Goal: Task Accomplishment & Management: Use online tool/utility

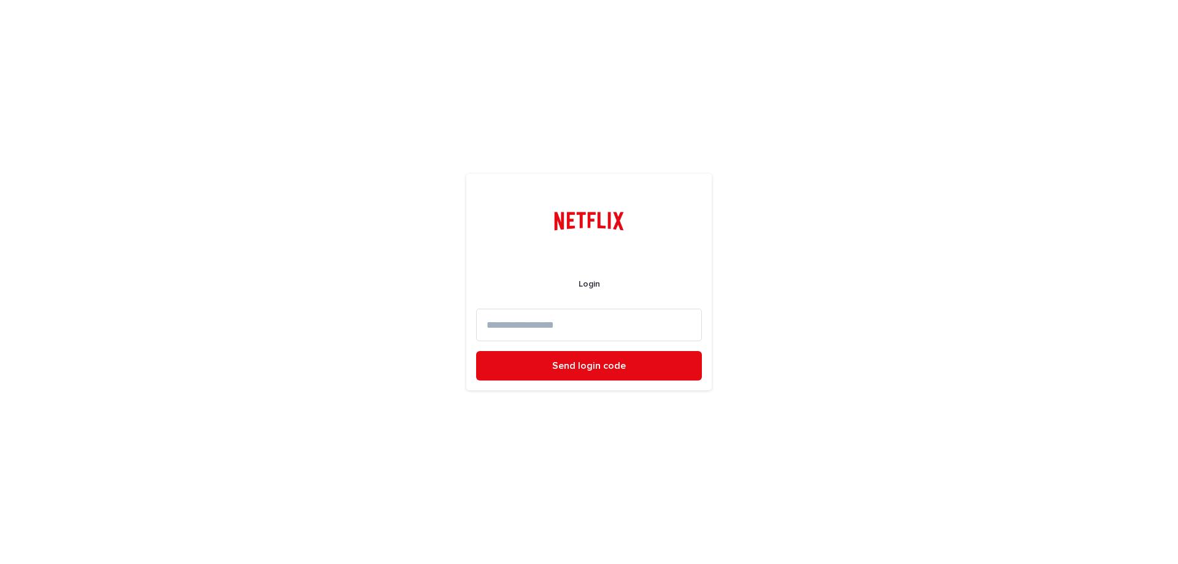
click at [558, 326] on input at bounding box center [589, 325] width 226 height 33
click at [588, 326] on input "**********" at bounding box center [589, 325] width 226 height 33
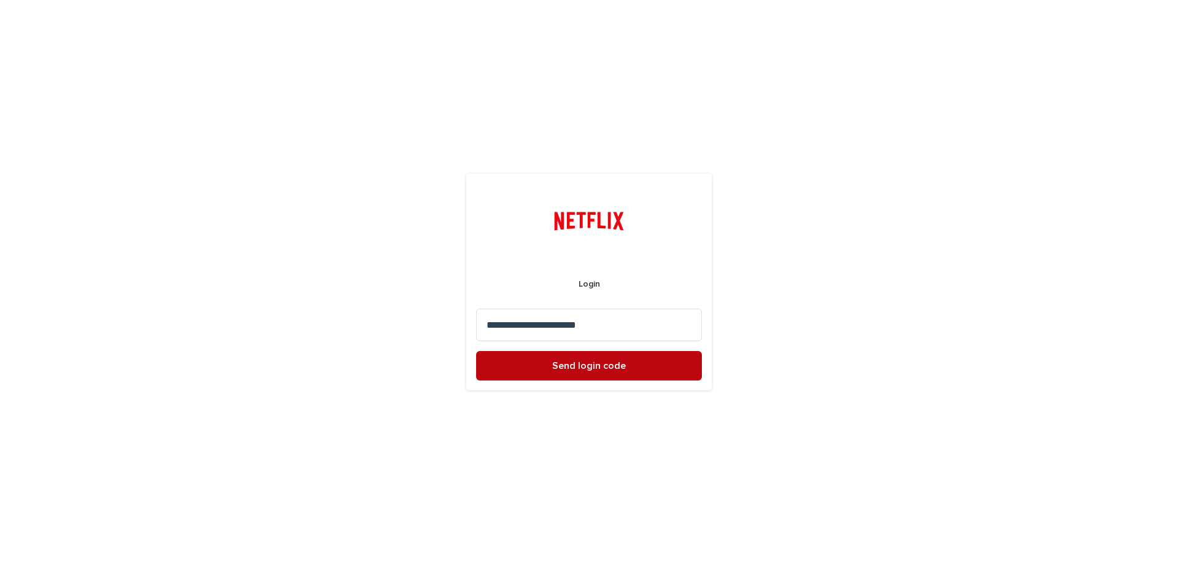
type input "**********"
click at [602, 358] on button "Send login code" at bounding box center [589, 365] width 226 height 29
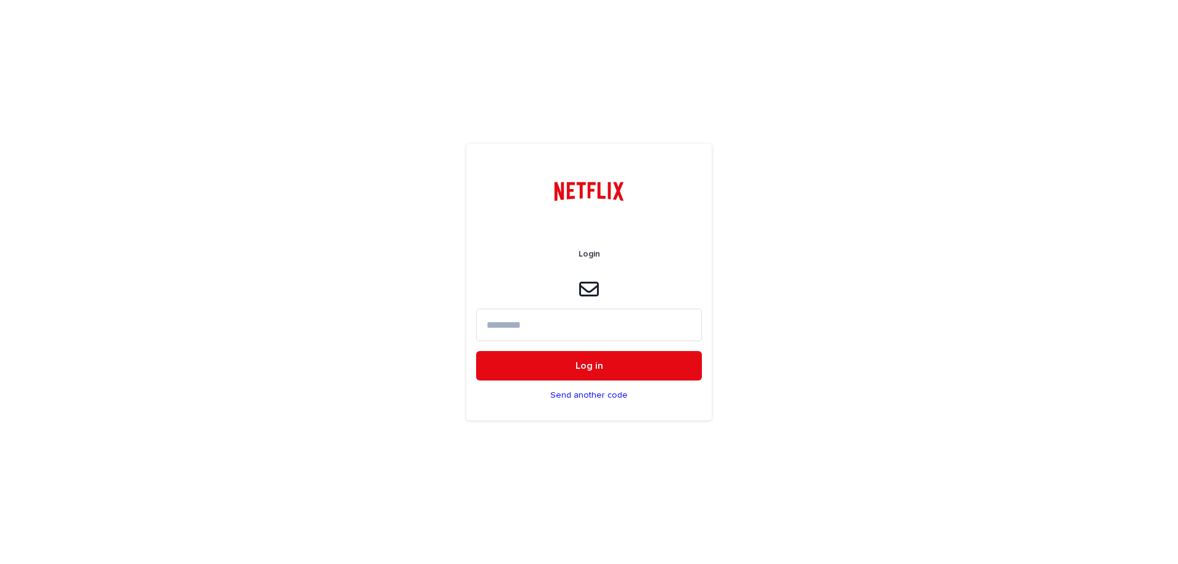
click at [608, 309] on input at bounding box center [589, 325] width 226 height 33
paste input "******"
type input "******"
click at [476, 351] on button "Log in" at bounding box center [589, 365] width 226 height 29
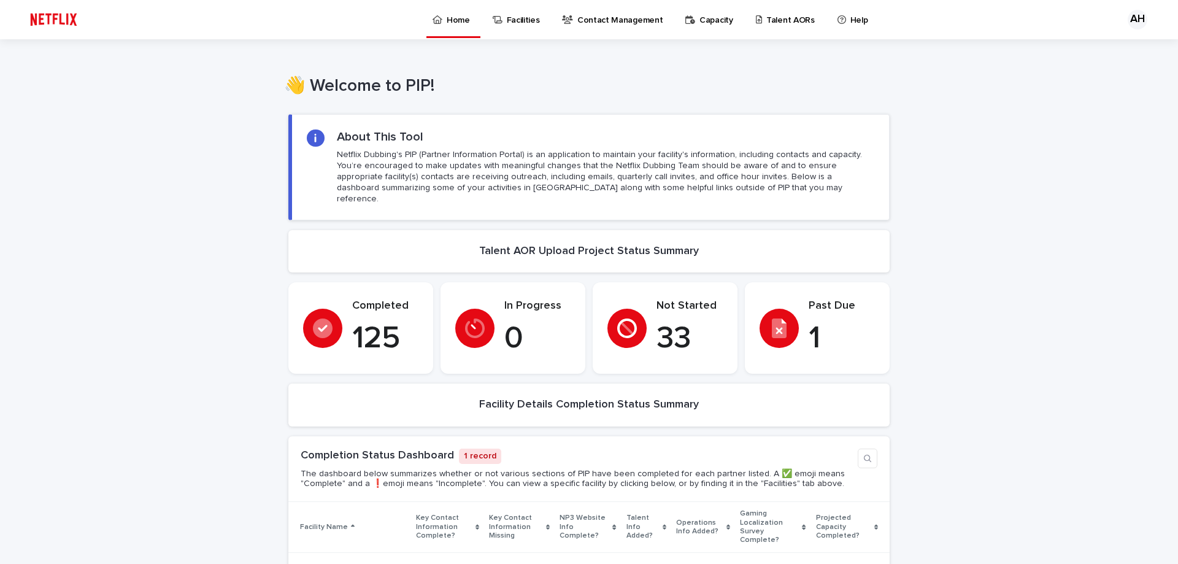
click at [775, 318] on icon at bounding box center [780, 326] width 11 height 16
click at [785, 21] on p "Talent AORs" at bounding box center [790, 13] width 48 height 26
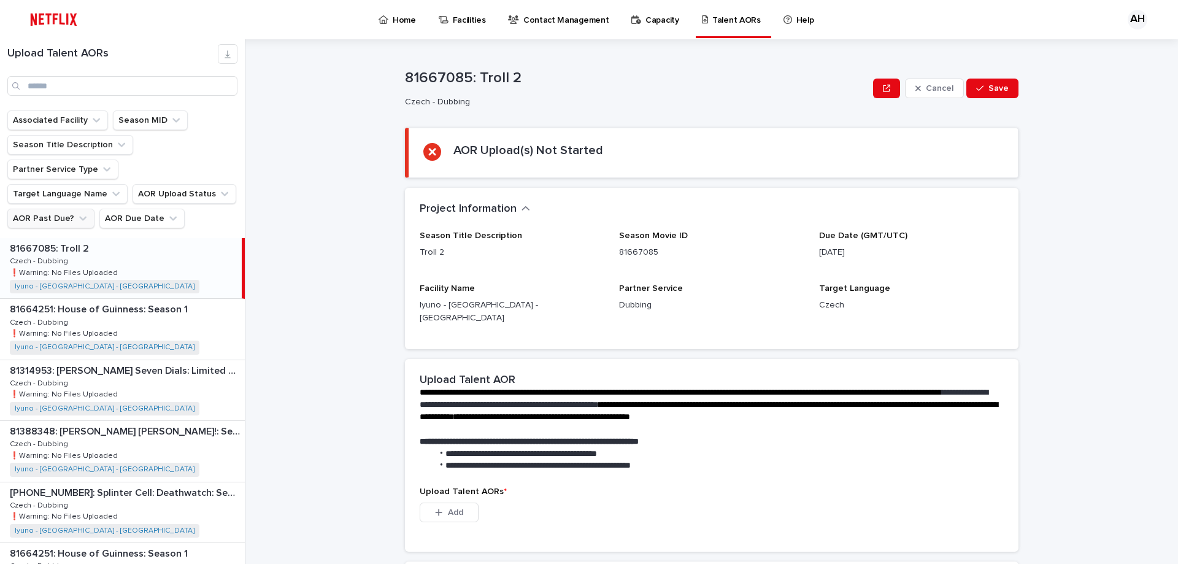
click at [66, 209] on button "AOR Past Due?" at bounding box center [50, 219] width 87 height 20
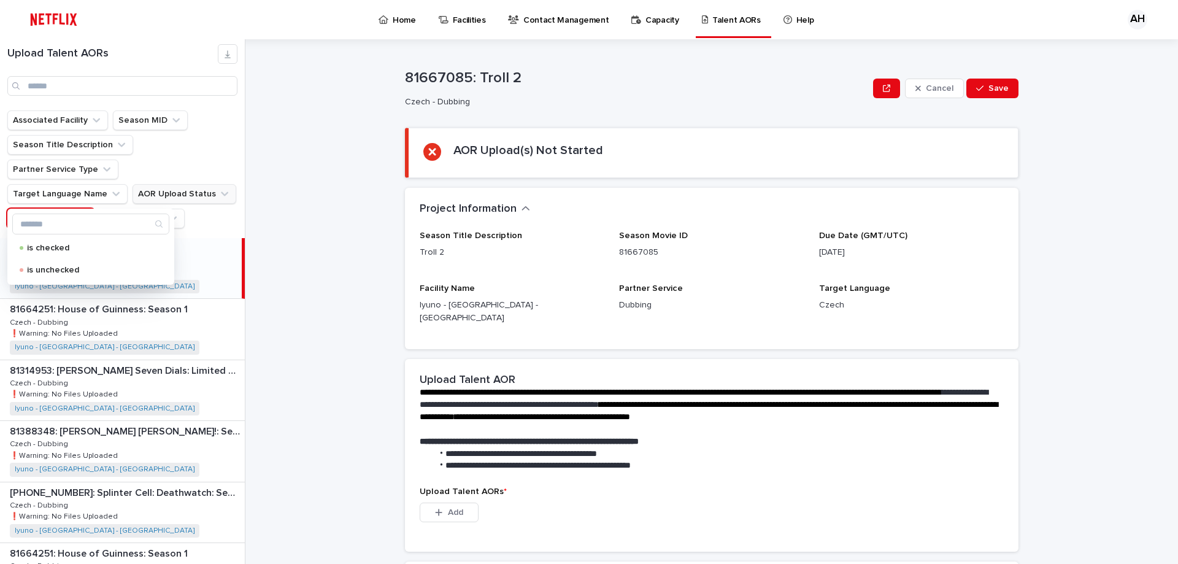
click at [202, 184] on button "AOR Upload Status" at bounding box center [184, 194] width 104 height 20
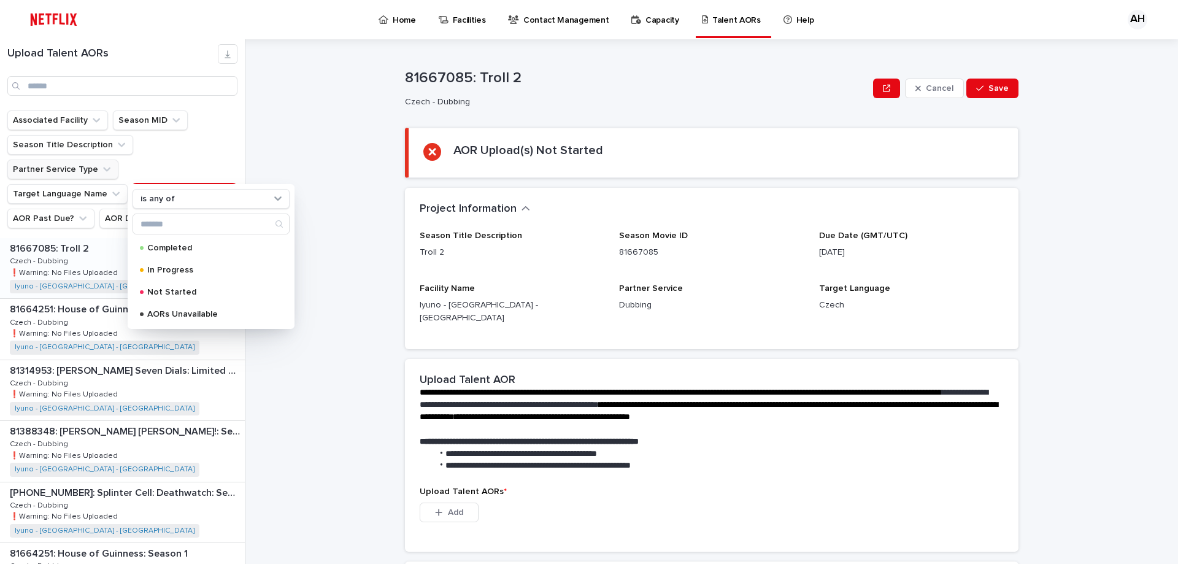
click at [118, 159] on button "Partner Service Type" at bounding box center [62, 169] width 111 height 20
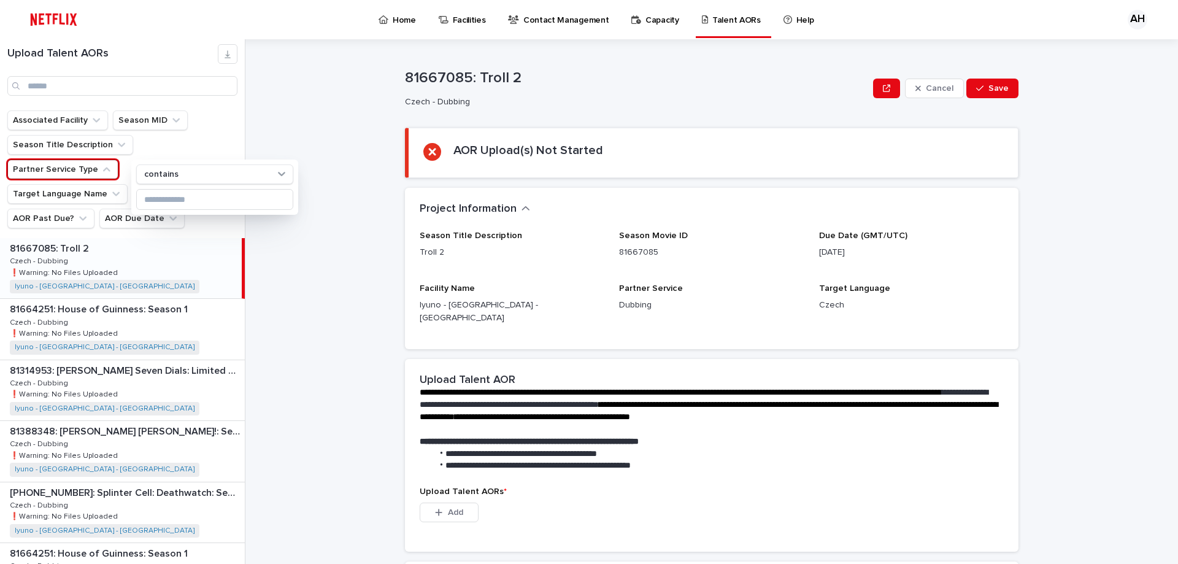
click at [169, 132] on ul "Associated Facility Season MID Season Title Description Partner Service Type co…" at bounding box center [122, 169] width 235 height 123
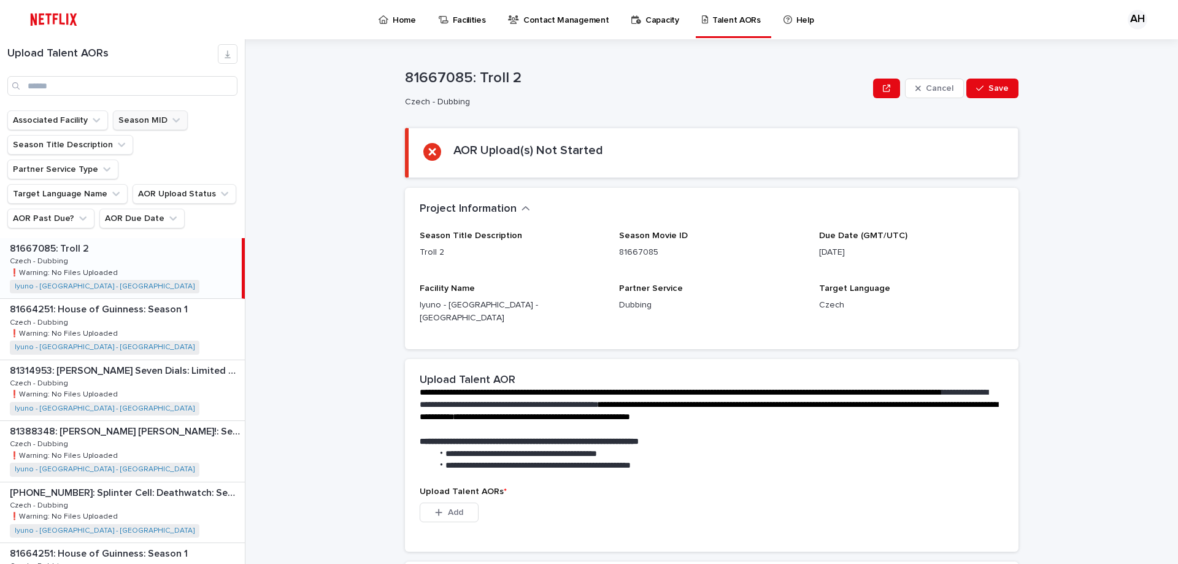
click at [157, 123] on button "Season MID" at bounding box center [150, 120] width 75 height 20
click at [83, 113] on button "Associated Facility" at bounding box center [57, 120] width 101 height 20
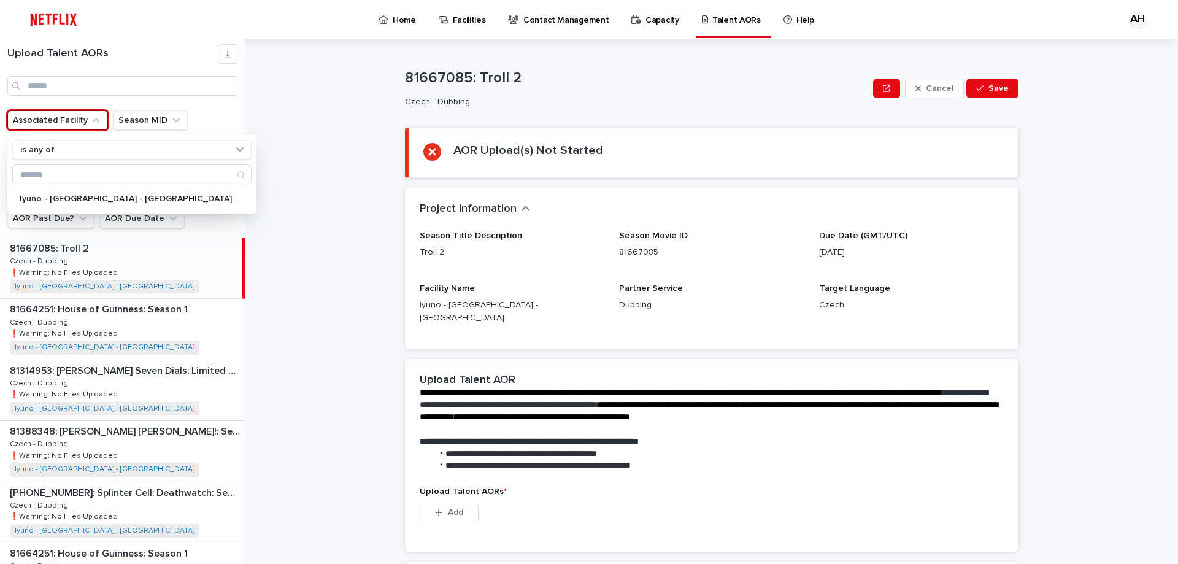
click at [83, 113] on button "Associated Facility" at bounding box center [57, 120] width 101 height 20
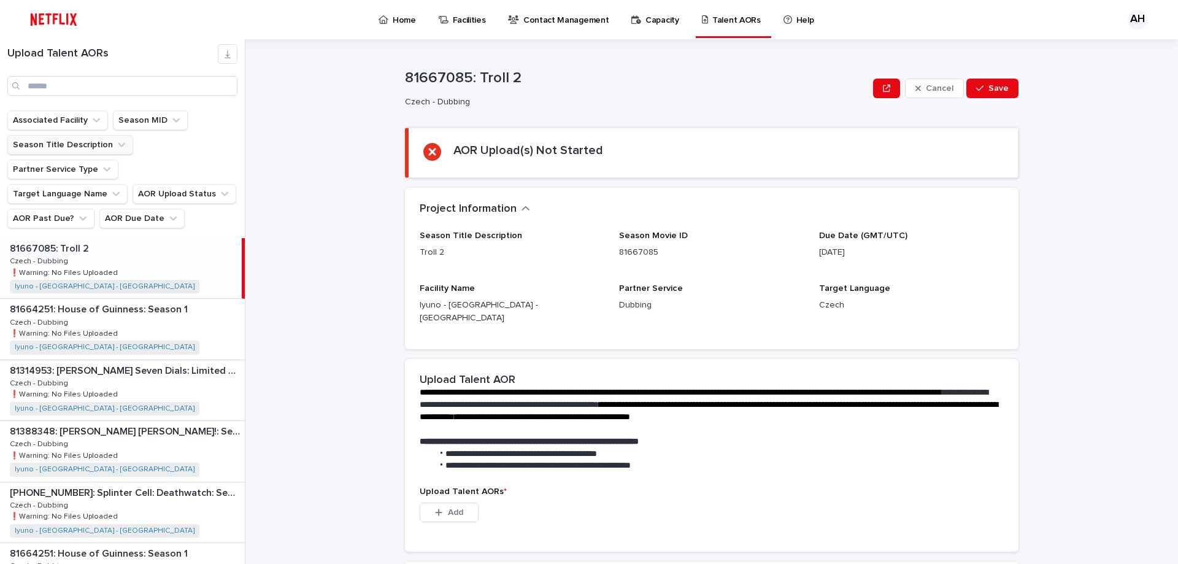
click at [75, 152] on button "Season Title Description" at bounding box center [70, 145] width 126 height 20
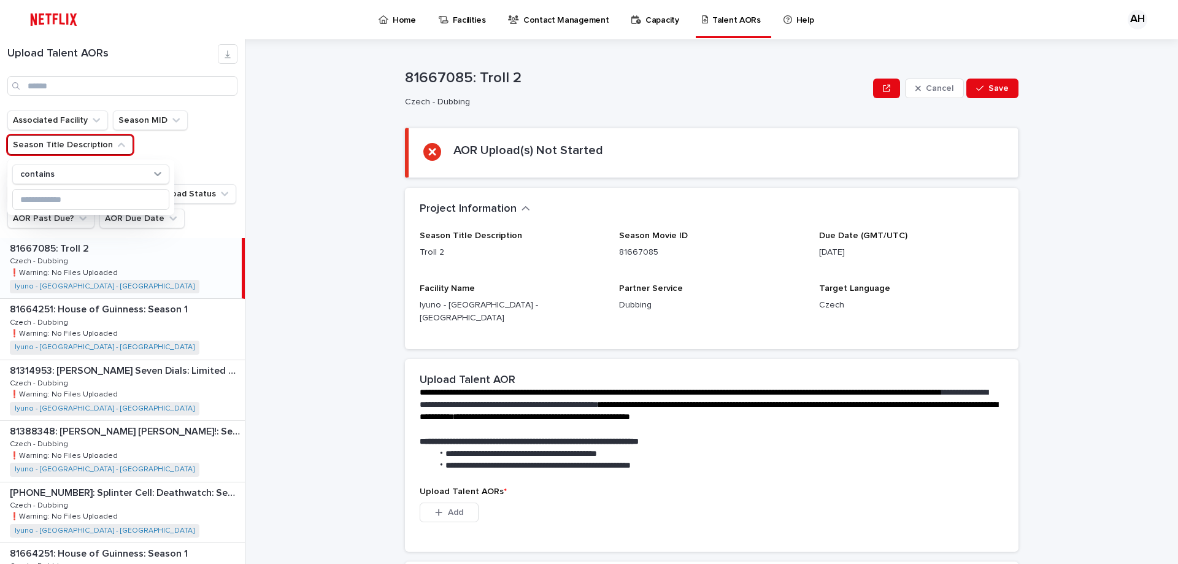
click at [75, 152] on button "Season Title Description" at bounding box center [70, 145] width 126 height 20
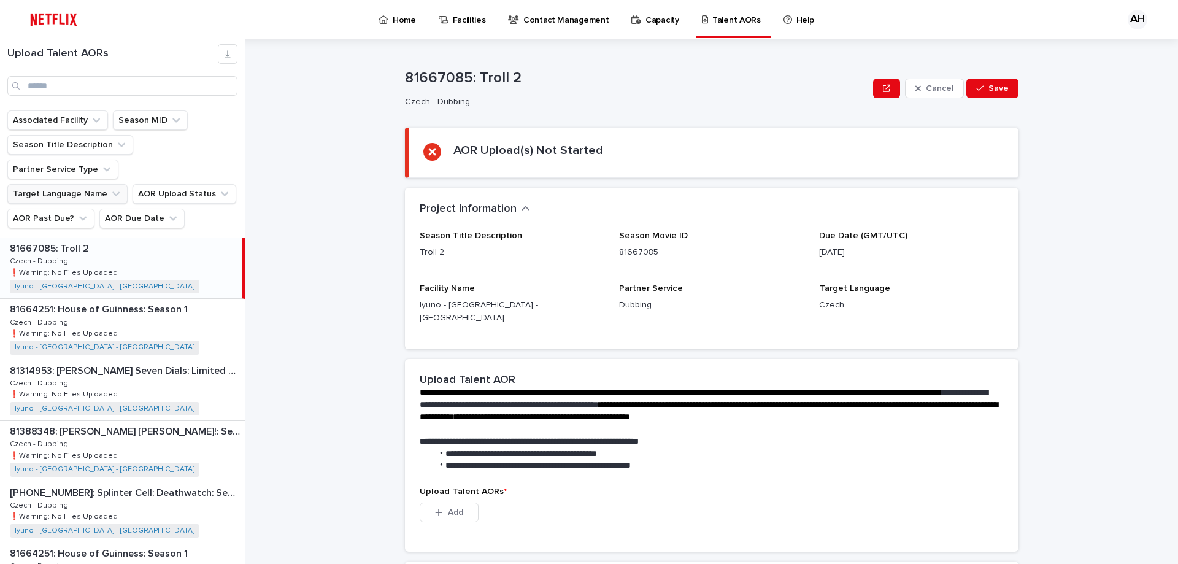
click at [75, 184] on button "Target Language Name" at bounding box center [67, 194] width 120 height 20
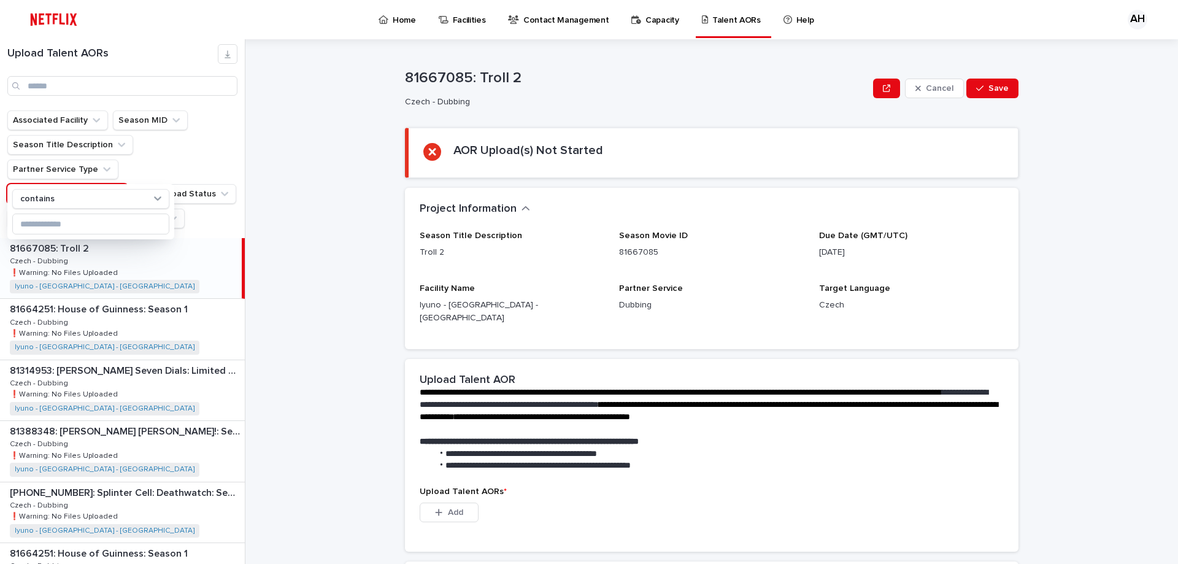
click at [75, 184] on button "Target Language Name" at bounding box center [67, 194] width 120 height 20
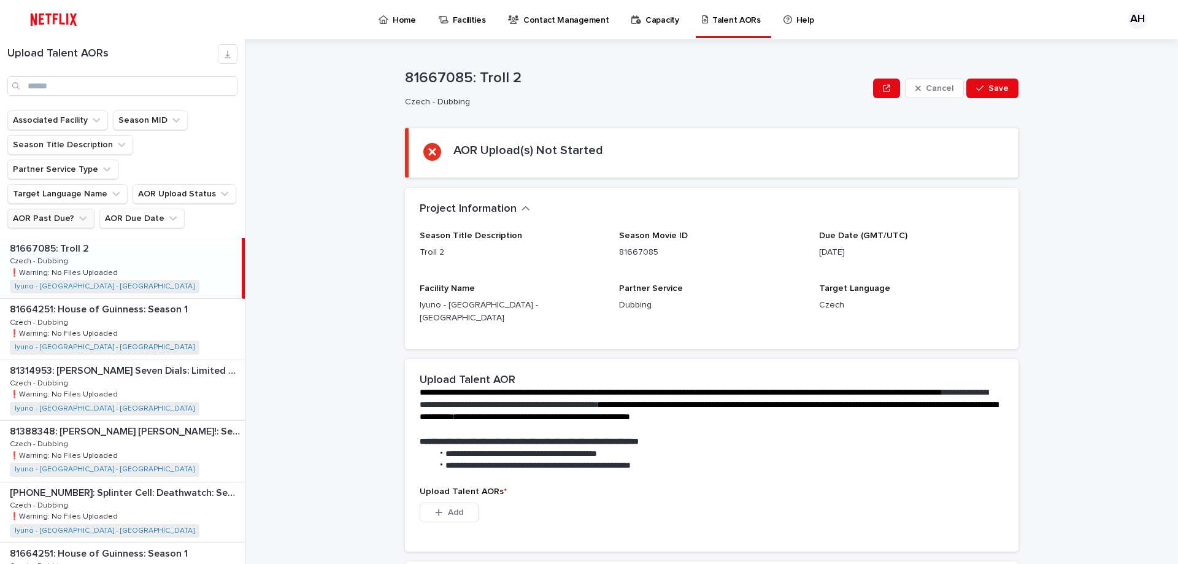
click at [66, 209] on button "AOR Past Due?" at bounding box center [50, 219] width 87 height 20
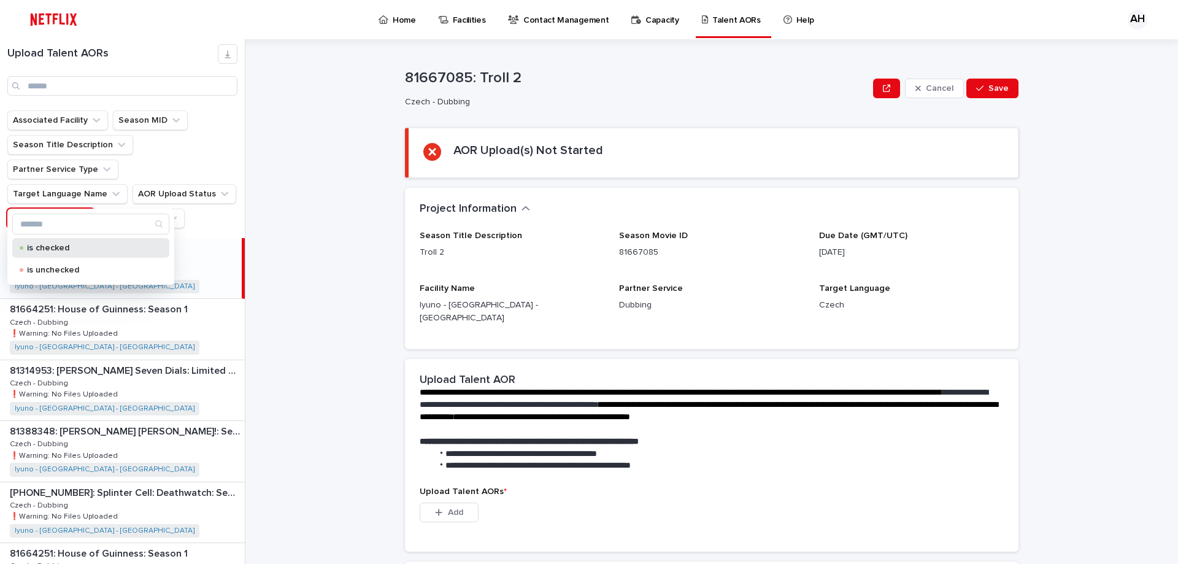
click at [65, 248] on p "is checked" at bounding box center [88, 248] width 123 height 9
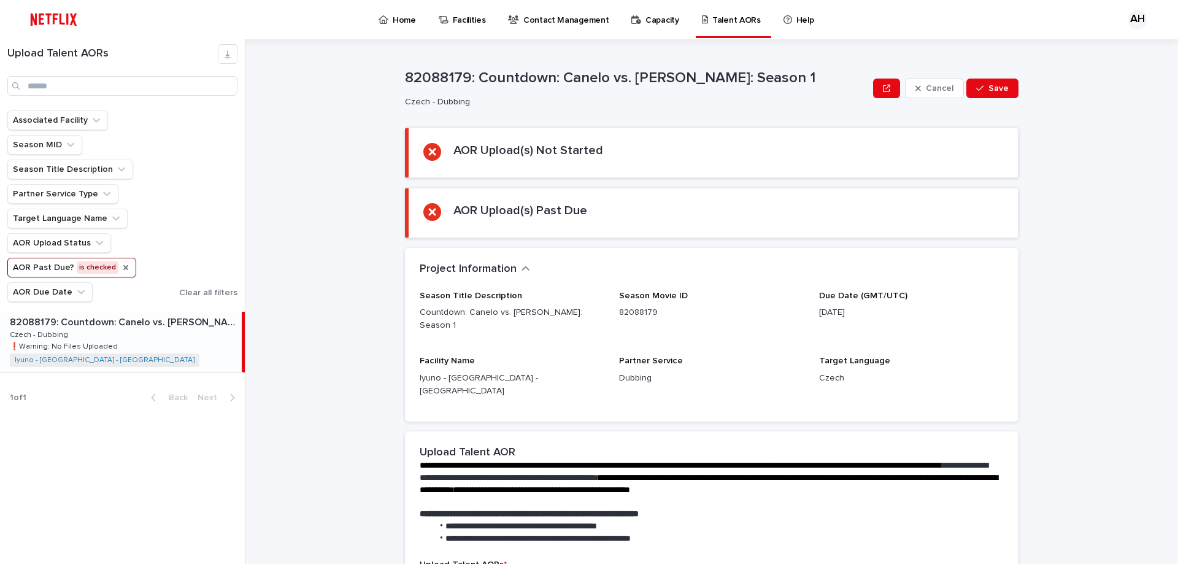
click at [123, 269] on icon "AOR Past Due?" at bounding box center [125, 267] width 5 height 5
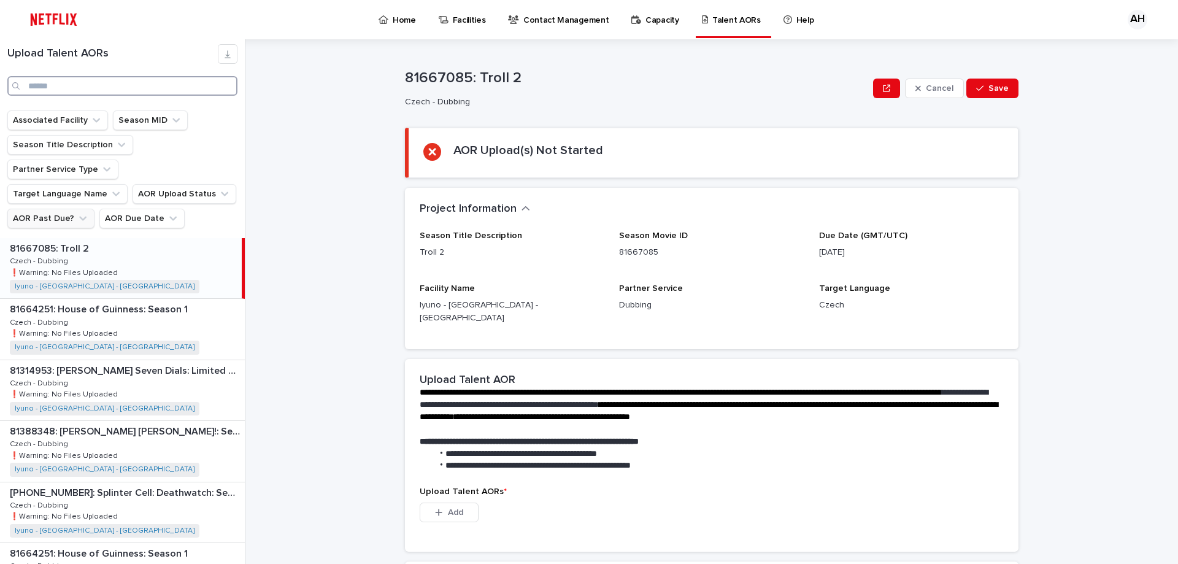
click at [109, 80] on input "Search" at bounding box center [122, 86] width 230 height 20
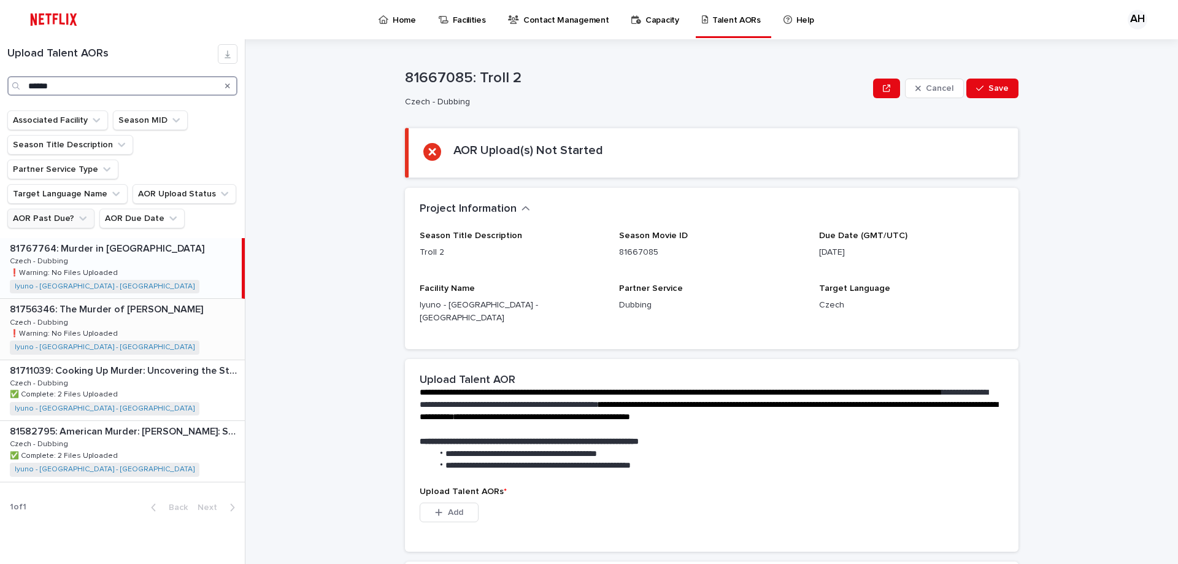
type input "******"
click at [150, 299] on div "81756346: The Murder of Rachel Nickell 81756346: The Murder of Rachel Nickell C…" at bounding box center [122, 329] width 245 height 60
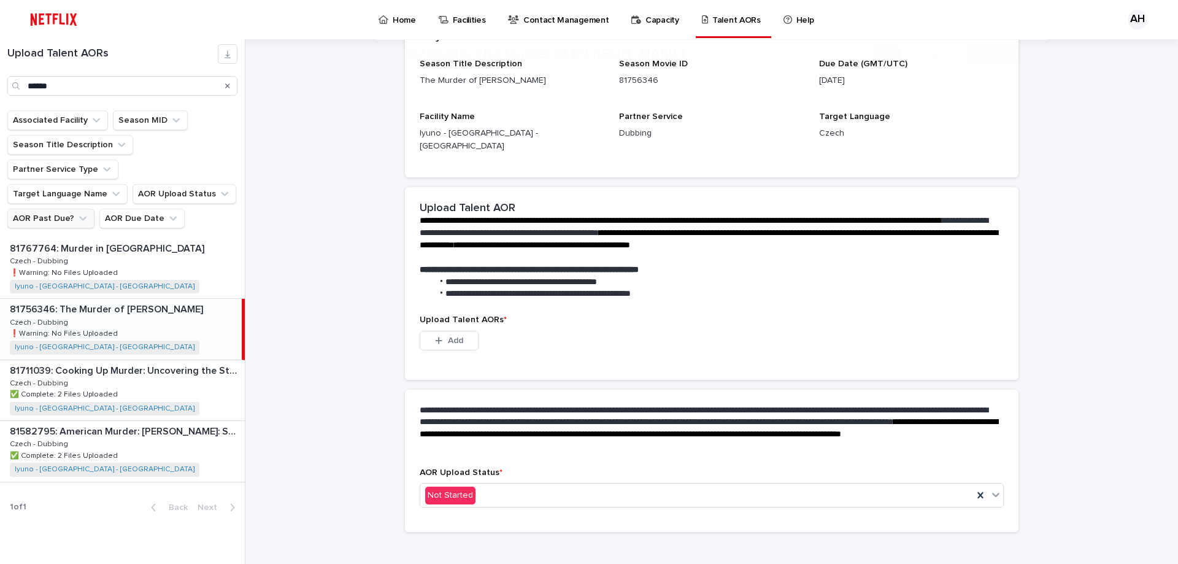
scroll to position [172, 0]
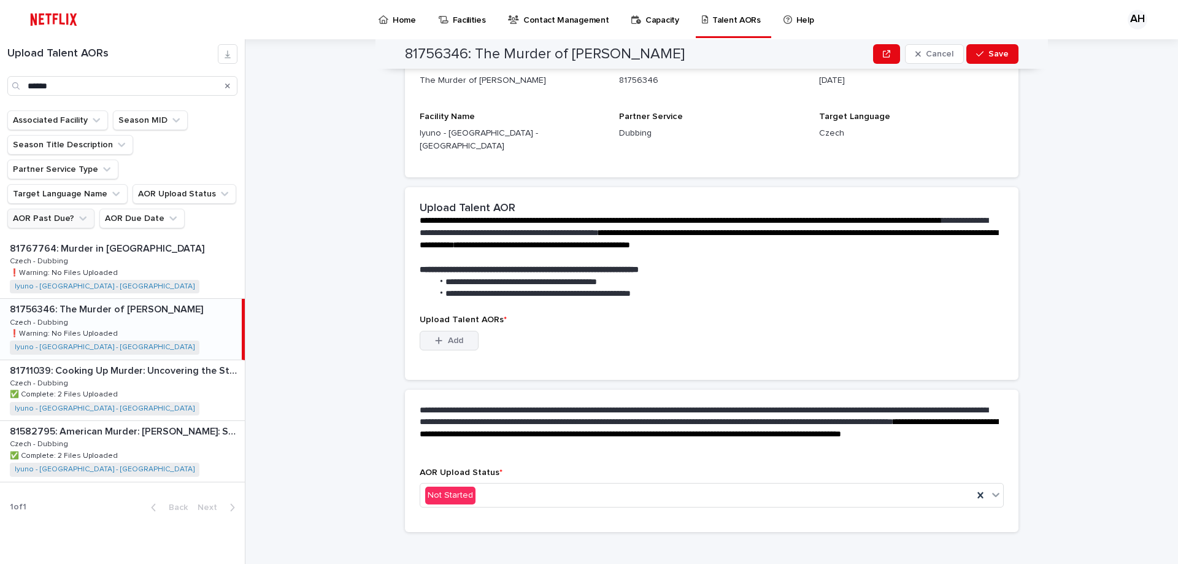
click at [460, 331] on button "Add" at bounding box center [449, 341] width 59 height 20
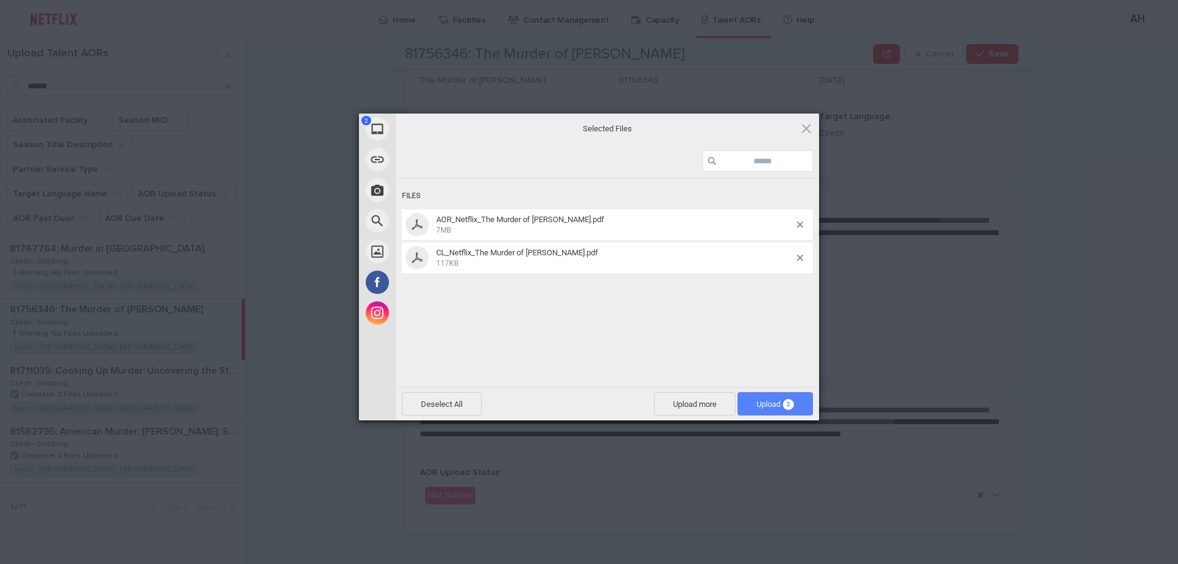
click at [773, 404] on span "Upload 2" at bounding box center [774, 403] width 37 height 9
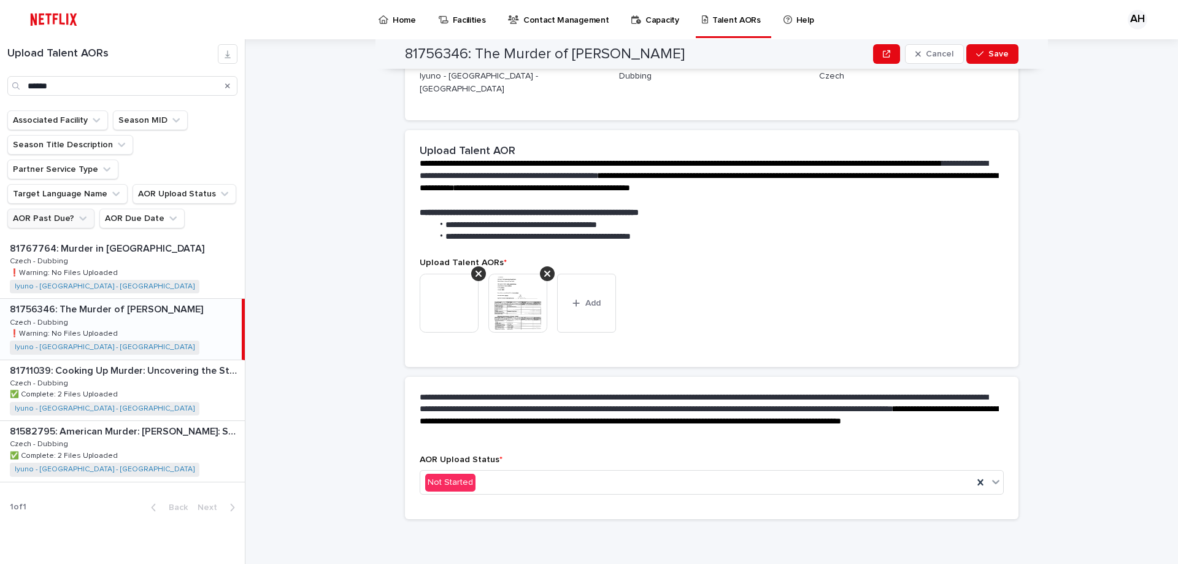
scroll to position [156, 0]
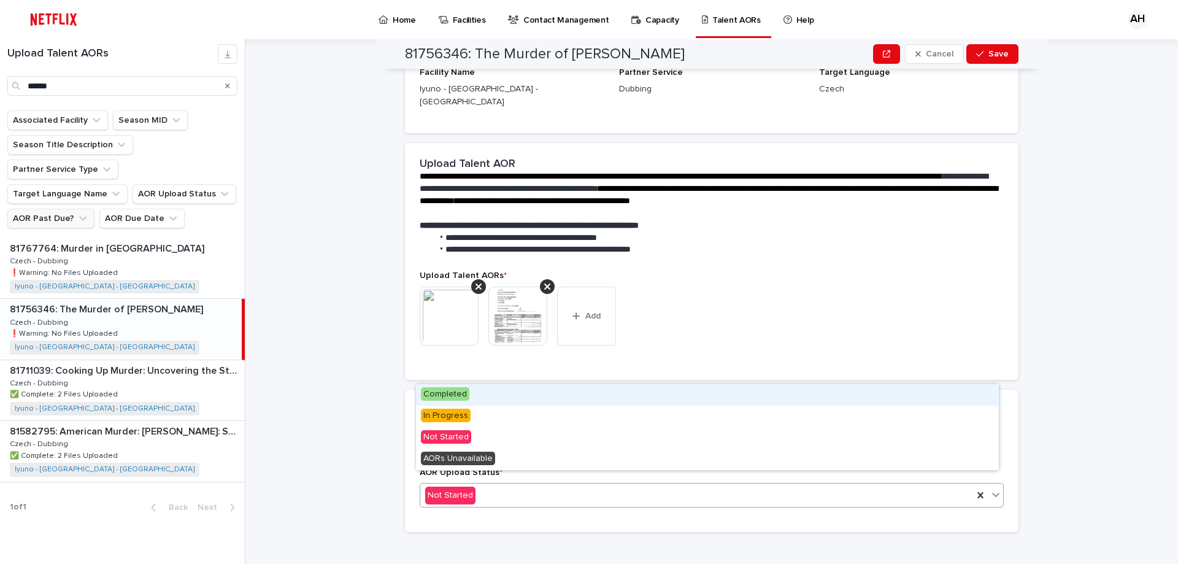
click at [518, 490] on div "Not Started" at bounding box center [696, 495] width 553 height 20
click at [469, 401] on div "Completed" at bounding box center [707, 394] width 583 height 21
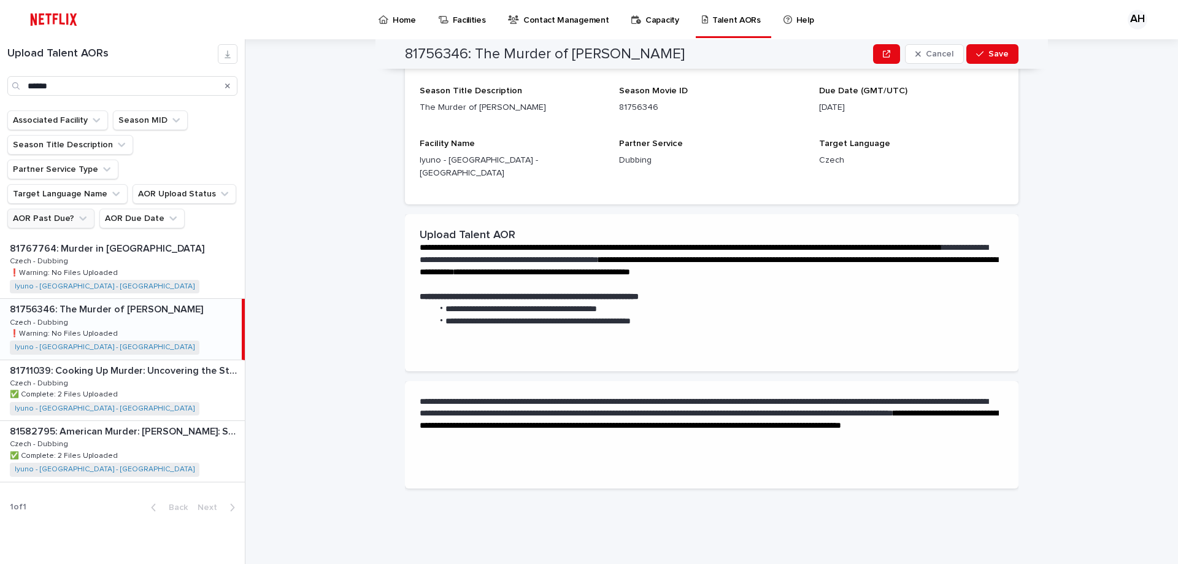
scroll to position [0, 0]
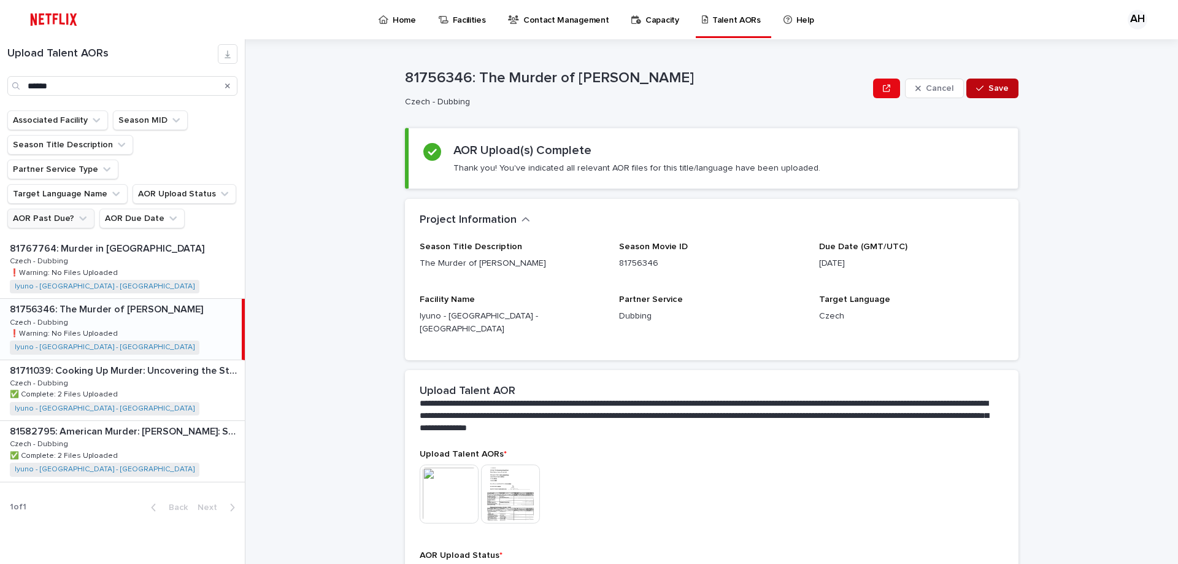
click at [976, 91] on icon "button" at bounding box center [979, 88] width 7 height 9
